Goal: Task Accomplishment & Management: Use online tool/utility

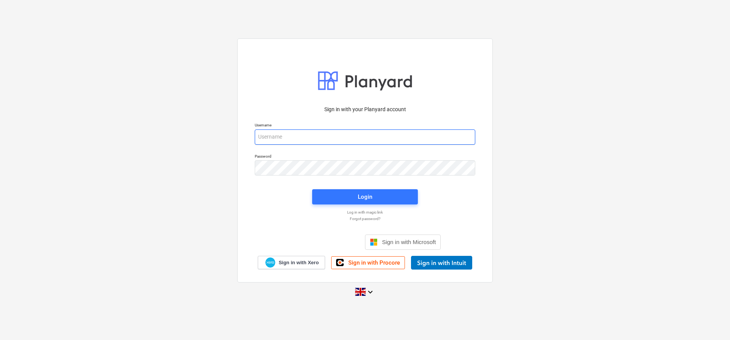
click at [313, 137] on input "email" at bounding box center [365, 136] width 221 height 15
type input "[EMAIL_ADDRESS][DOMAIN_NAME]"
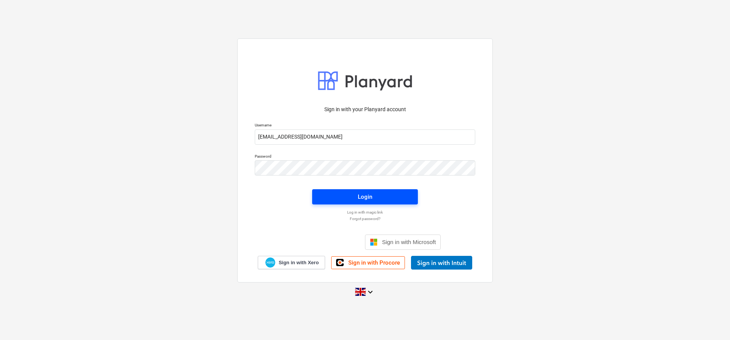
click at [358, 195] on div "Login" at bounding box center [365, 197] width 14 height 10
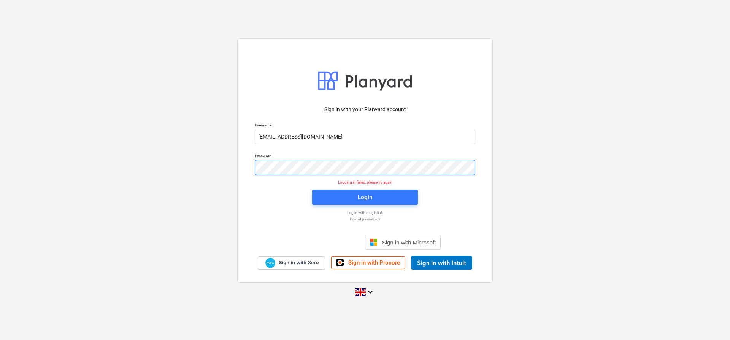
click at [229, 160] on div "Sign in with your Planyard account Username [EMAIL_ADDRESS][DOMAIN_NAME] Passwo…" at bounding box center [365, 169] width 730 height 275
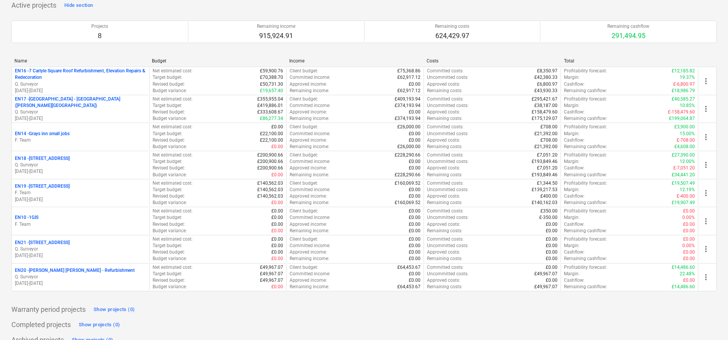
scroll to position [110, 0]
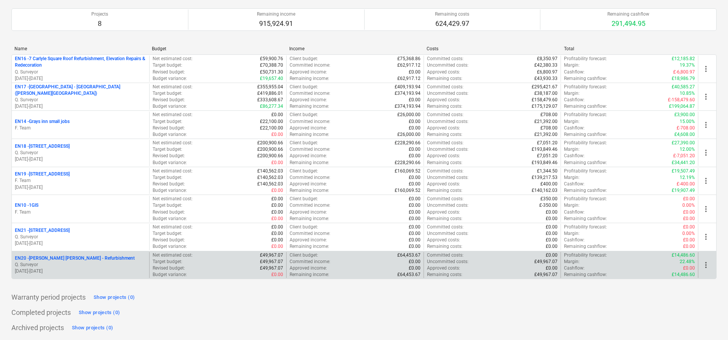
click at [105, 261] on p "Q. Surveyor" at bounding box center [80, 264] width 131 height 6
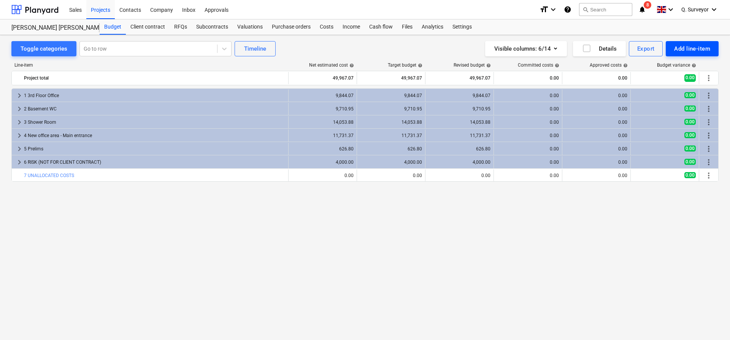
click at [684, 49] on div "Add line-item" at bounding box center [692, 49] width 36 height 10
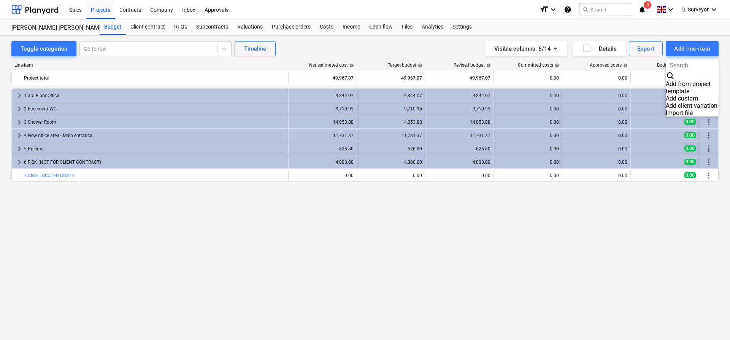
click at [666, 109] on div "Import file" at bounding box center [692, 112] width 53 height 7
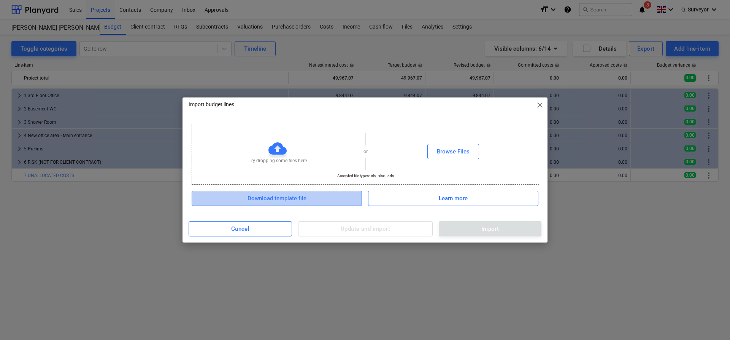
click at [328, 201] on span "Download template file" at bounding box center [276, 198] width 151 height 10
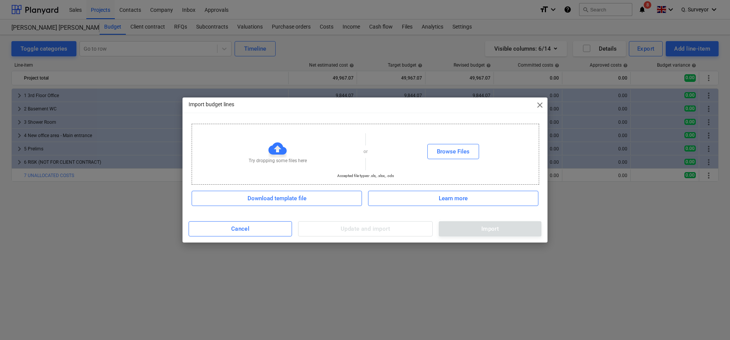
click at [538, 102] on span "close" at bounding box center [540, 104] width 9 height 9
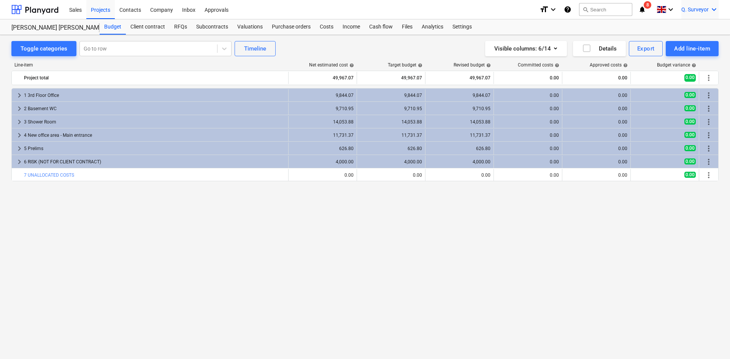
click at [714, 11] on icon "keyboard_arrow_down" at bounding box center [714, 9] width 9 height 9
click at [695, 48] on div "Log out" at bounding box center [707, 51] width 24 height 6
